Goal: Information Seeking & Learning: Learn about a topic

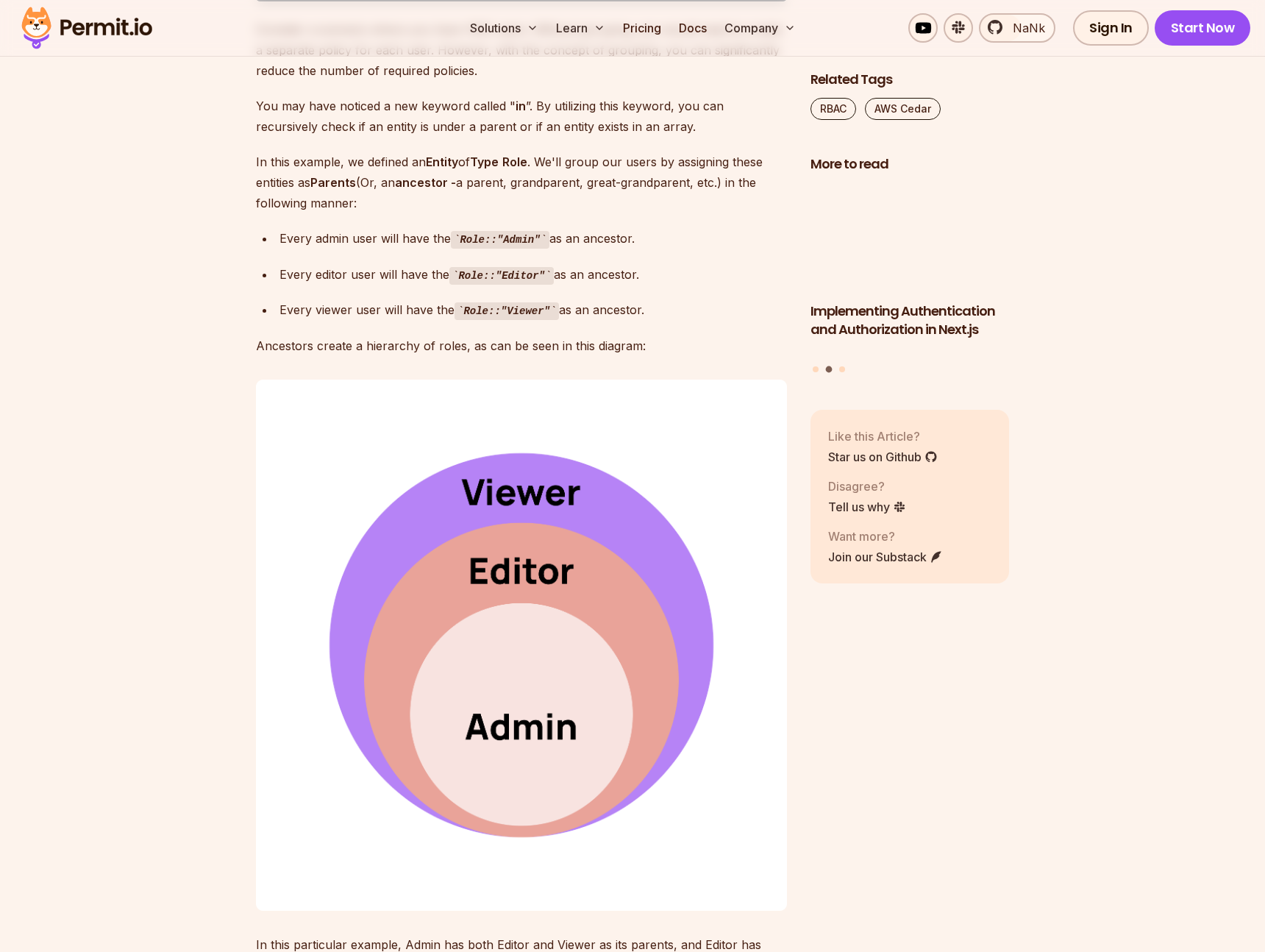
scroll to position [9925, 0]
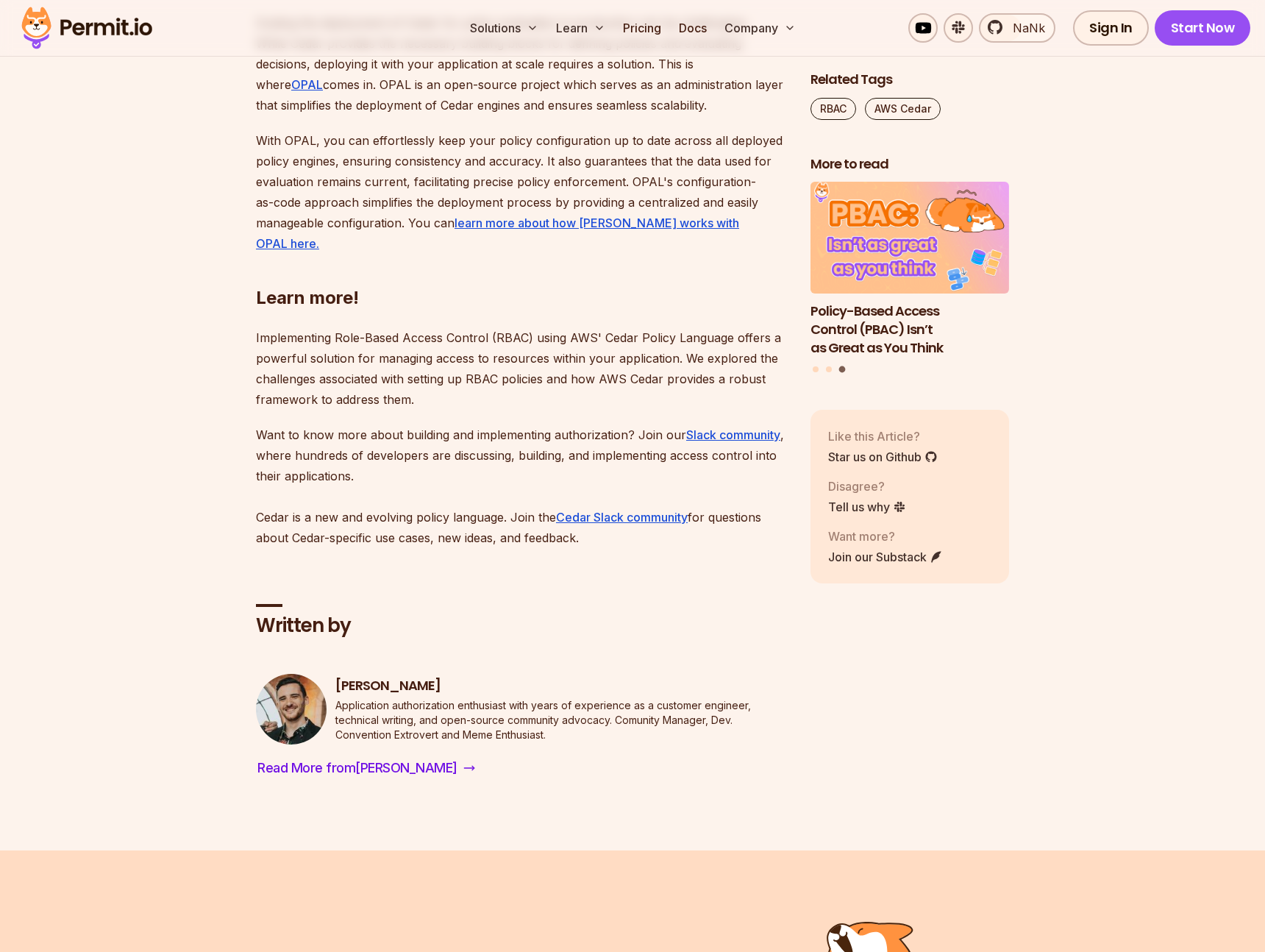
drag, startPoint x: 521, startPoint y: 657, endPoint x: 515, endPoint y: 603, distance: 54.3
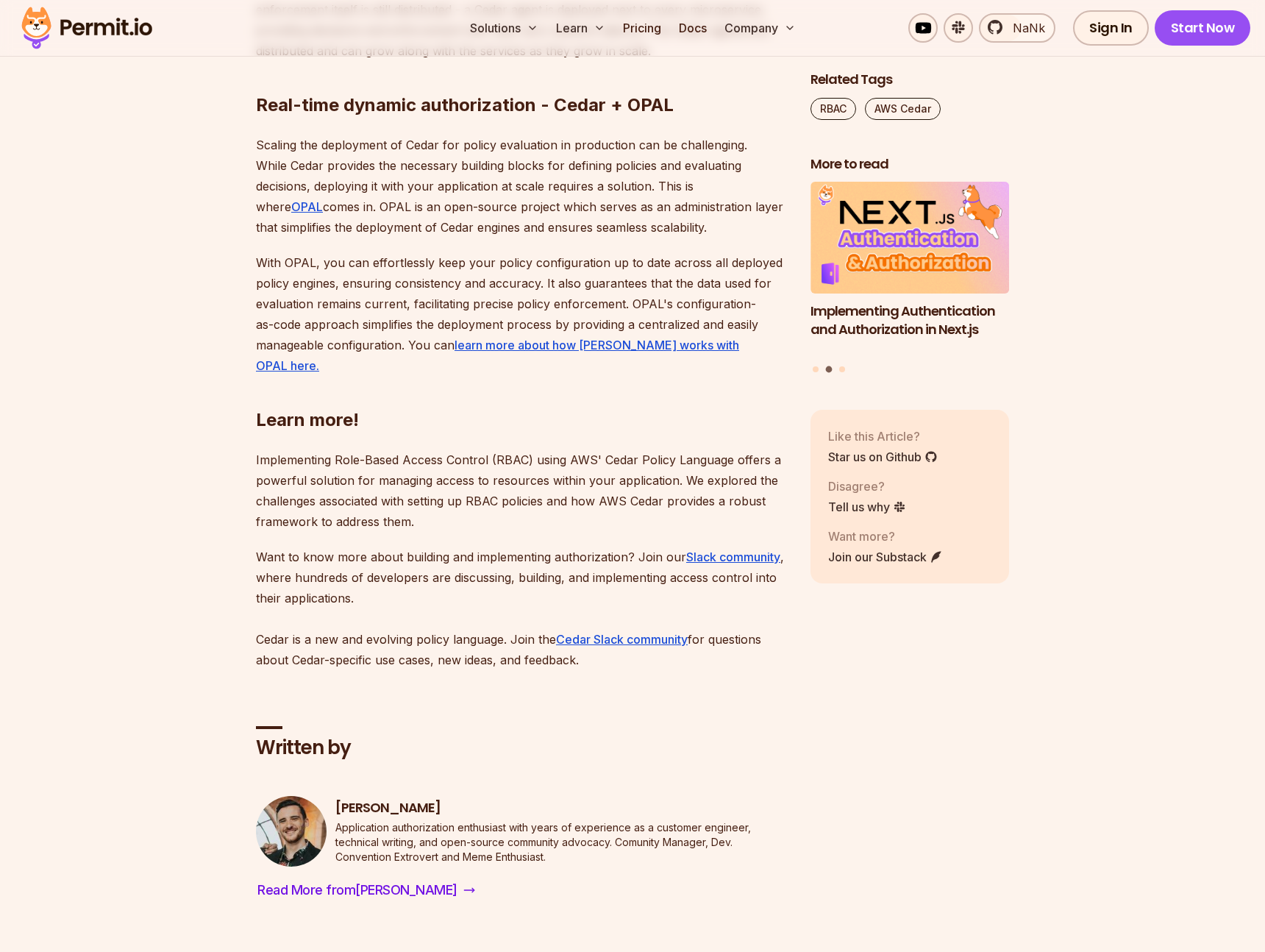
scroll to position [9951, 0]
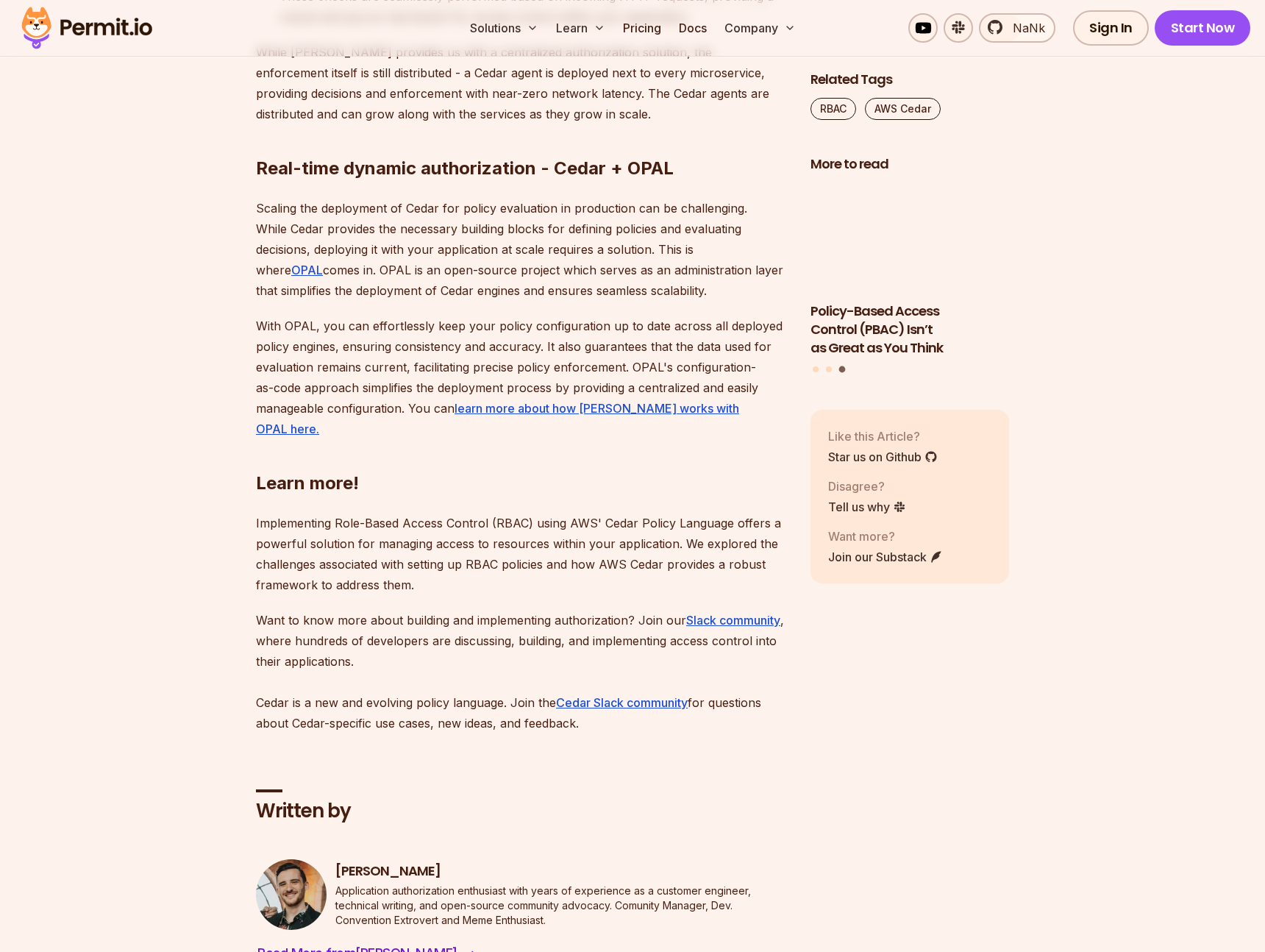
scroll to position [10139, 0]
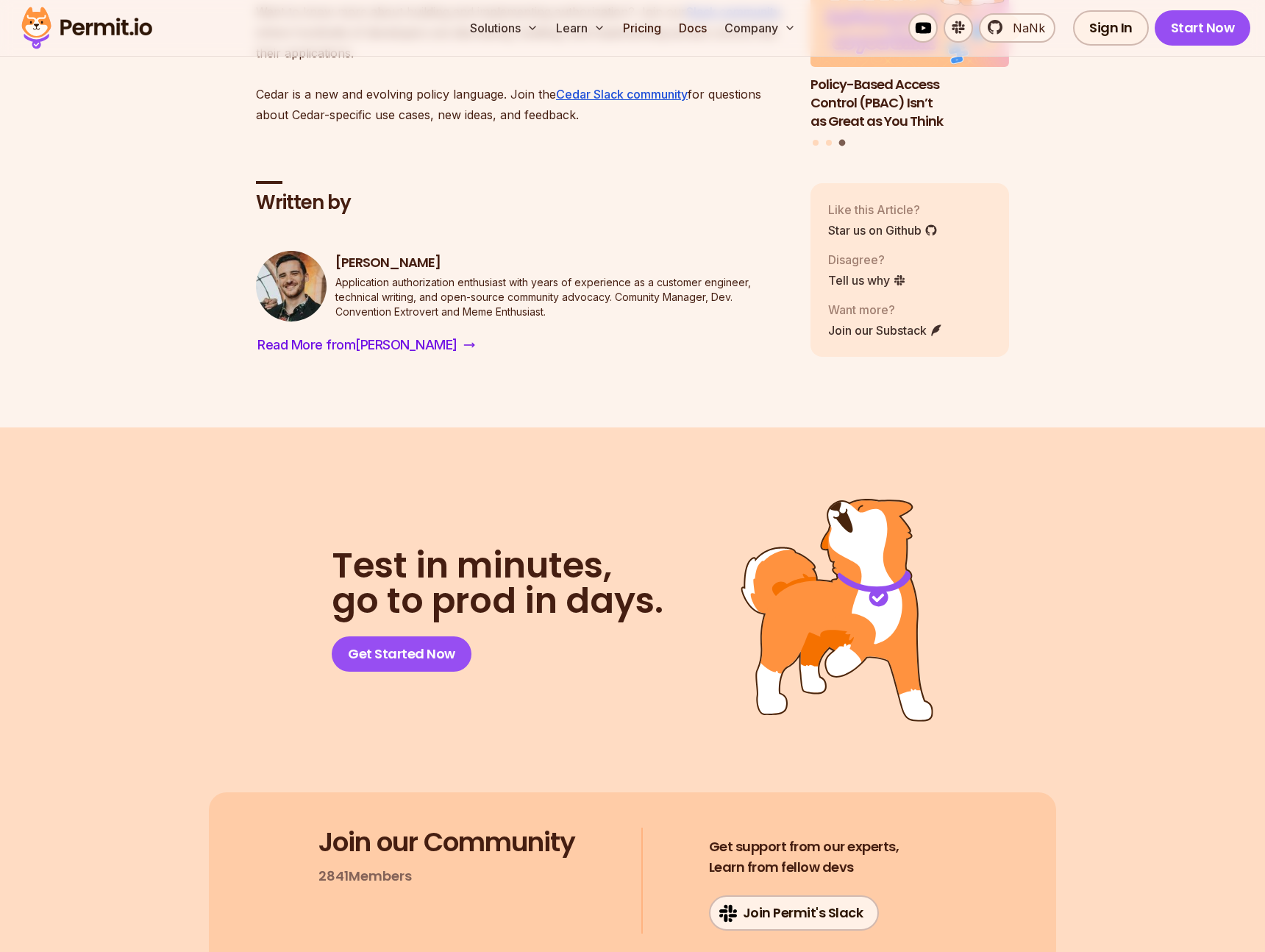
scroll to position [10357, 0]
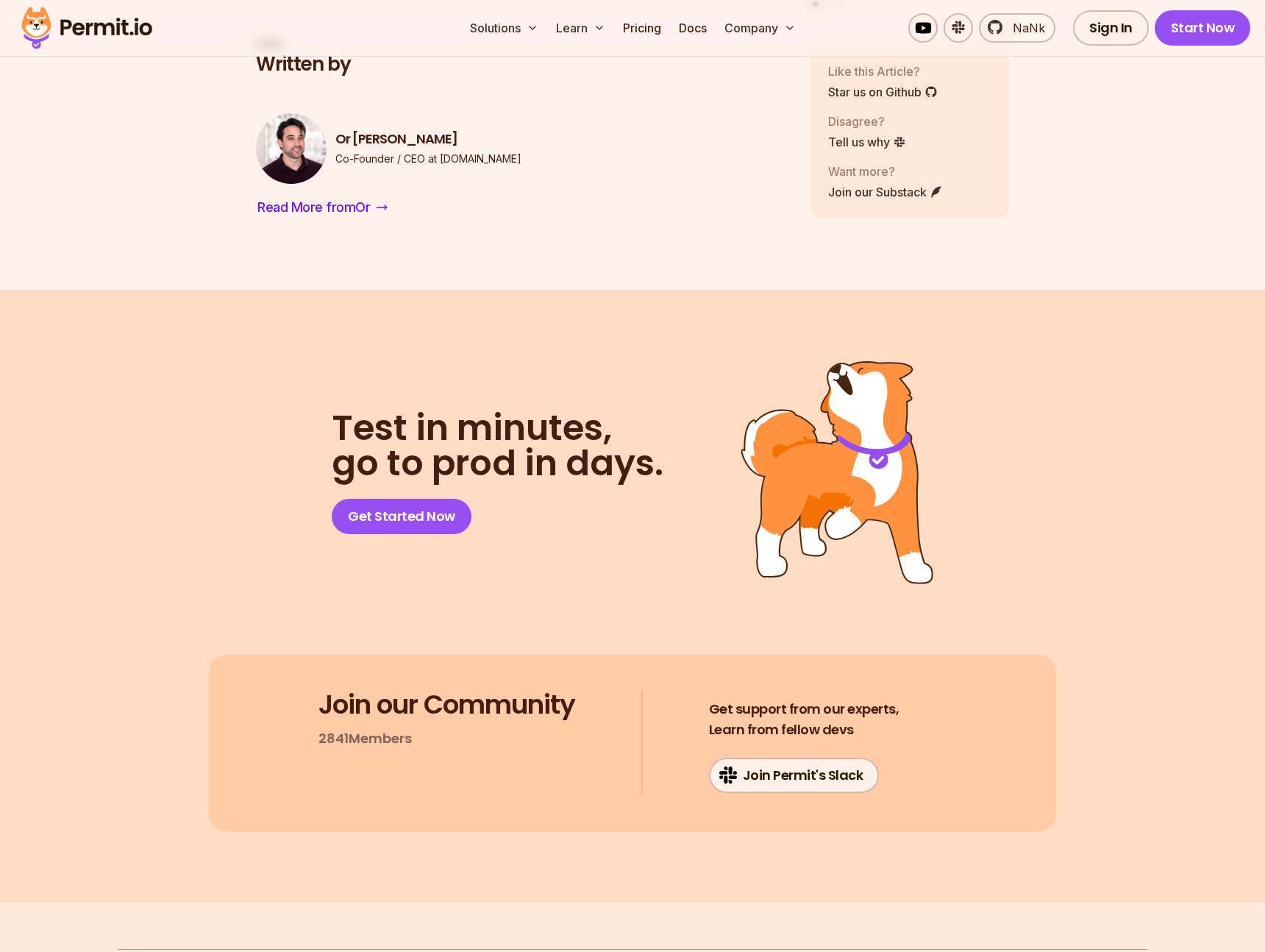
scroll to position [2603, 0]
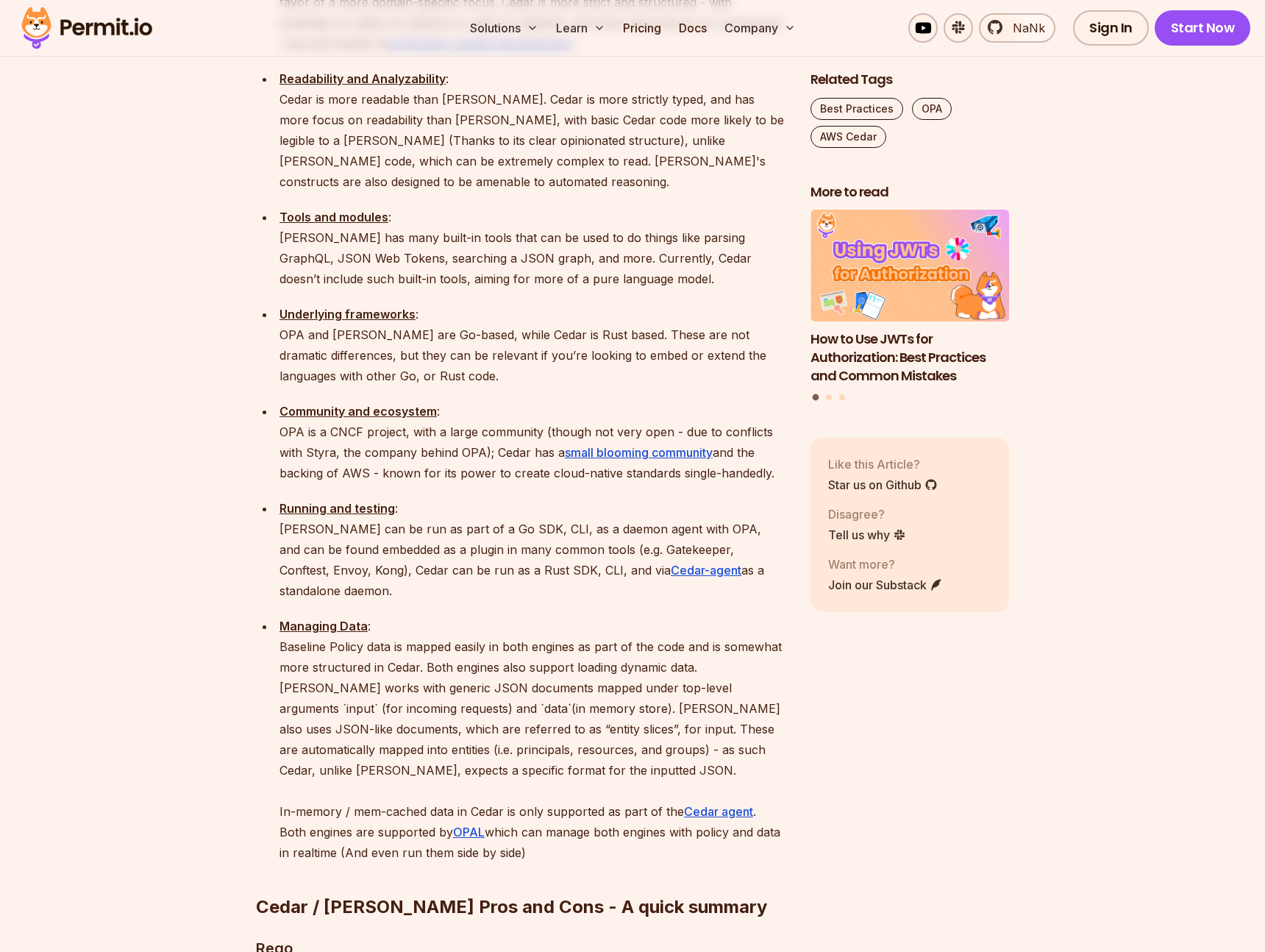
scroll to position [1982, 0]
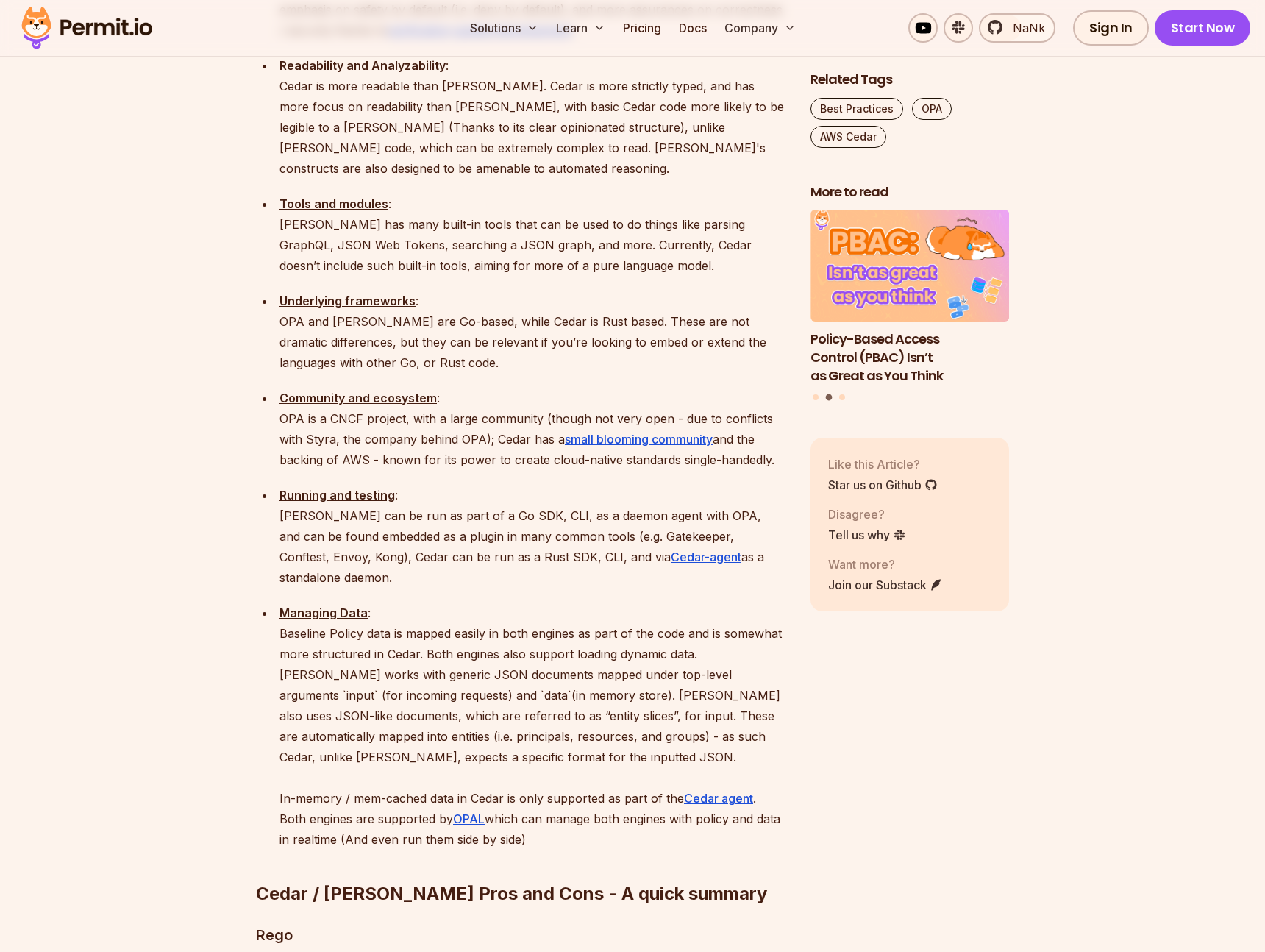
click at [627, 379] on ul "Area of focus : OPA is a CNCF project, and is mostly used for infrastructure-le…" at bounding box center [521, 345] width 531 height 1009
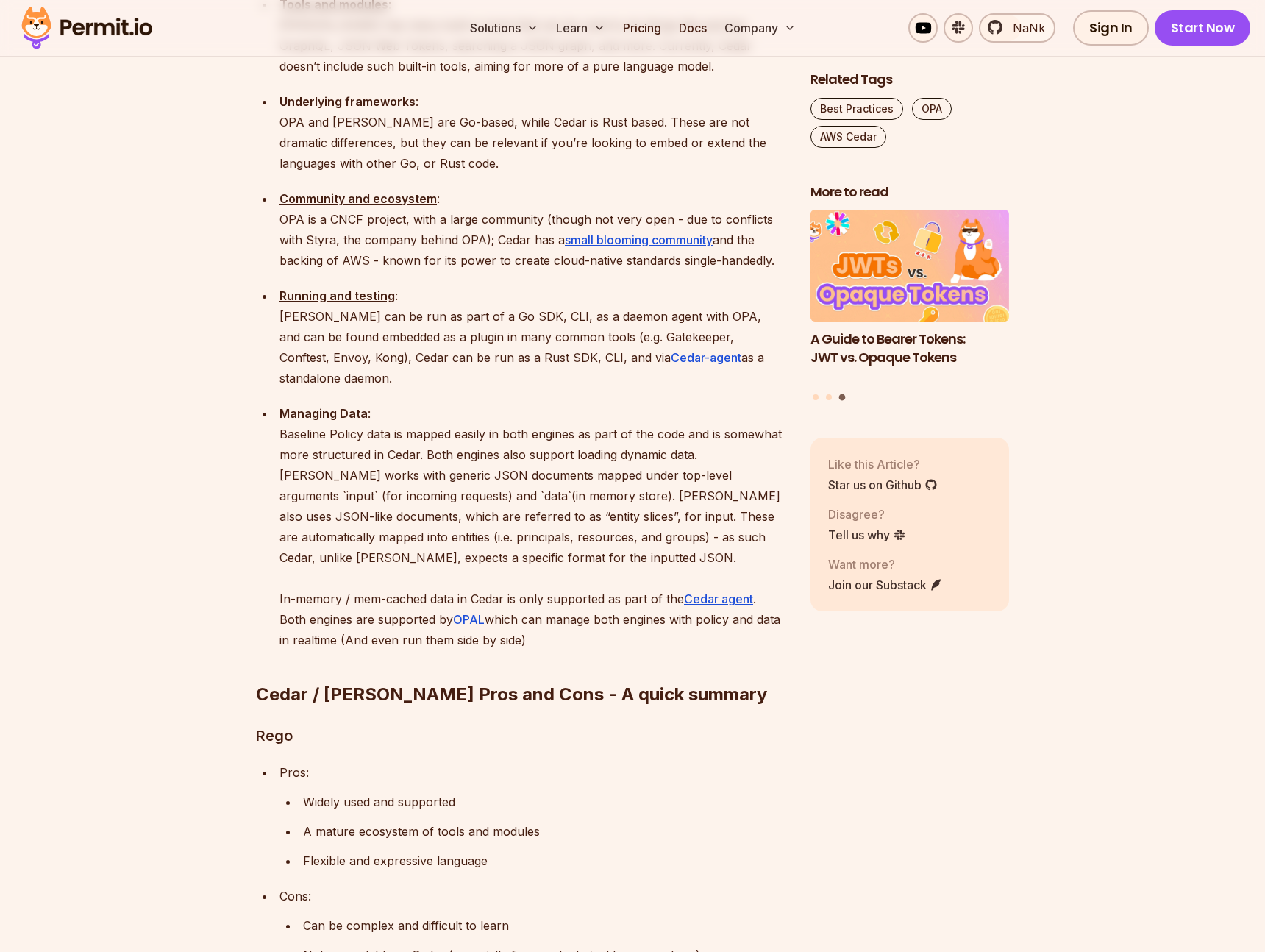
scroll to position [2183, 0]
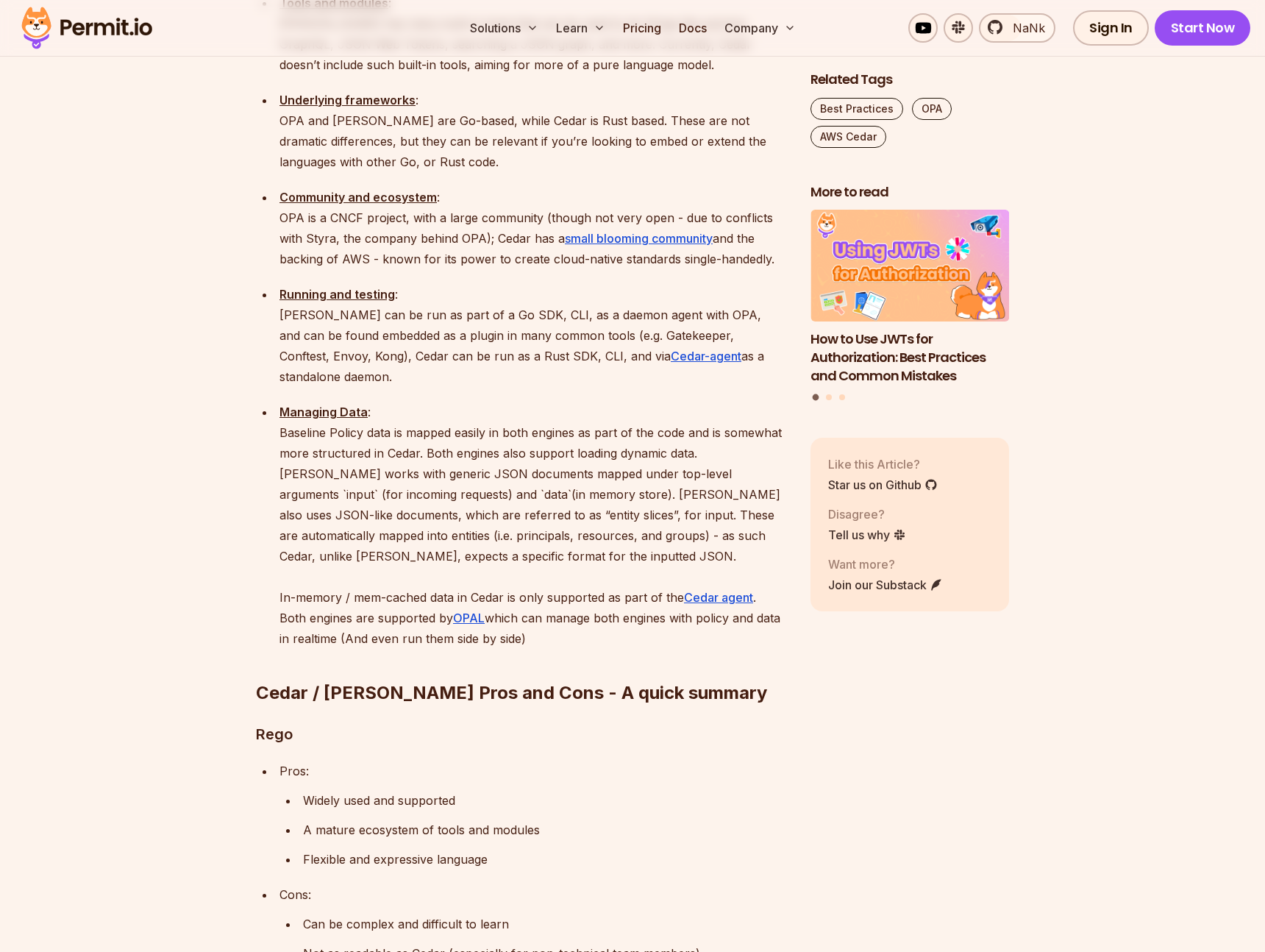
click at [628, 401] on p "Managing Data : Baseline Policy data is mapped easily in both engines as part o…" at bounding box center [533, 525] width 508 height 247
click at [629, 401] on p "Managing Data : Baseline Policy data is mapped easily in both engines as part o…" at bounding box center [533, 525] width 508 height 247
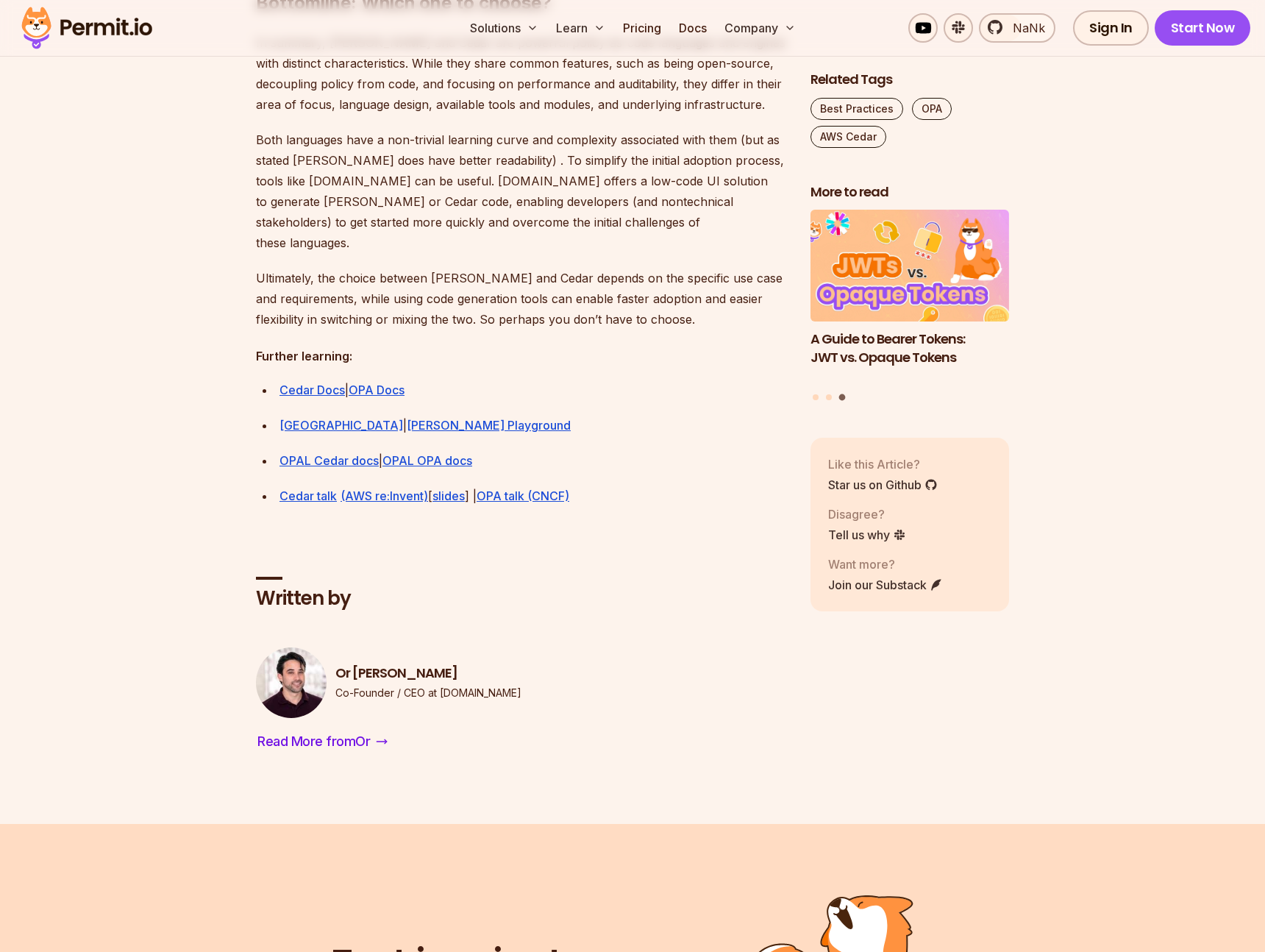
scroll to position [4116, 0]
